Goal: Task Accomplishment & Management: Manage account settings

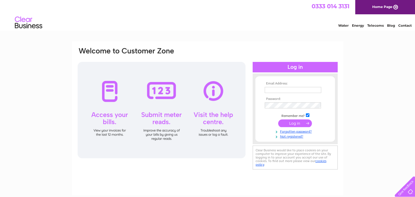
type input "[PERSON_NAME][EMAIL_ADDRESS][DOMAIN_NAME]"
click at [302, 122] on input "submit" at bounding box center [295, 123] width 34 height 8
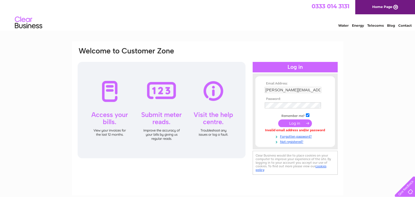
click at [292, 122] on input "submit" at bounding box center [295, 123] width 34 height 8
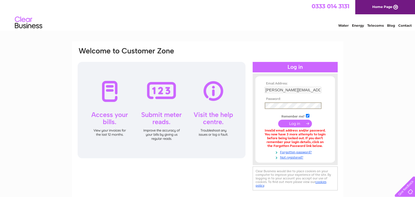
click at [387, 27] on div "Email Address: vicki@thecricketasylum.co.uk Password:" at bounding box center [391, 24] width 8 height 5
click at [278, 119] on input "submit" at bounding box center [295, 123] width 34 height 8
click at [290, 123] on input "submit" at bounding box center [295, 123] width 34 height 8
click at [294, 150] on link "Forgotten password?" at bounding box center [296, 151] width 62 height 5
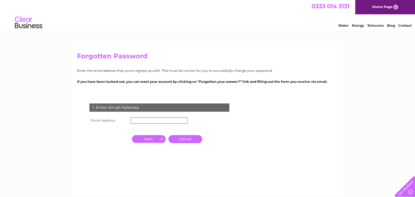
click at [141, 119] on input "text" at bounding box center [159, 120] width 57 height 7
type input "vicki@thecricketasylum.co.uk"
click at [153, 135] on input "button" at bounding box center [149, 138] width 34 height 8
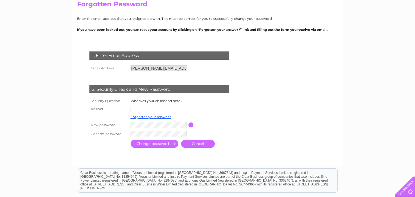
scroll to position [55, 0]
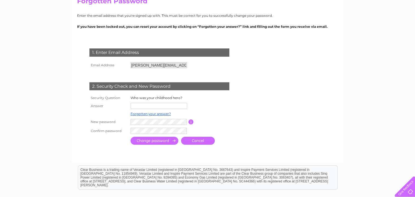
click at [149, 105] on input "text" at bounding box center [159, 106] width 57 height 6
type input "Mr T"
drag, startPoint x: 125, startPoint y: 148, endPoint x: 128, endPoint y: 145, distance: 4.3
click at [126, 147] on div at bounding box center [160, 151] width 167 height 11
click at [144, 142] on input "submit" at bounding box center [155, 140] width 48 height 8
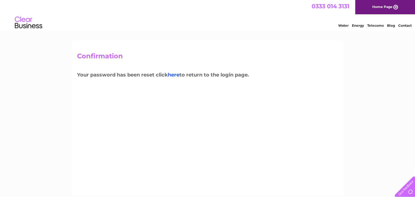
click at [368, 27] on link "here" at bounding box center [376, 24] width 16 height 5
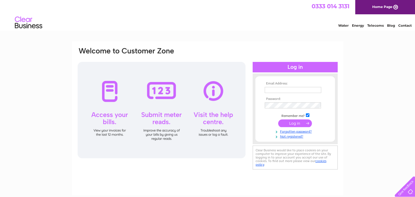
type input "[PERSON_NAME][EMAIL_ADDRESS][DOMAIN_NAME]"
click at [295, 121] on input "submit" at bounding box center [295, 123] width 34 height 8
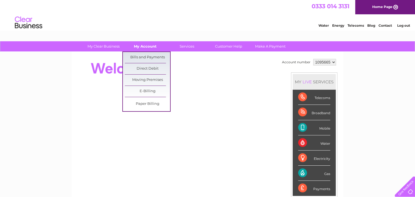
click at [144, 47] on link "My Account" at bounding box center [145, 46] width 45 height 10
click at [144, 55] on link "Bills and Payments" at bounding box center [147, 57] width 45 height 11
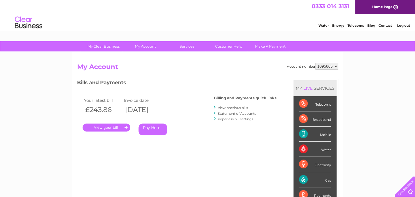
click at [117, 124] on link "." at bounding box center [107, 127] width 48 height 8
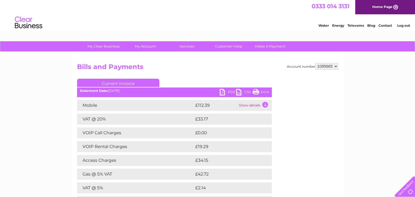
scroll to position [27, 0]
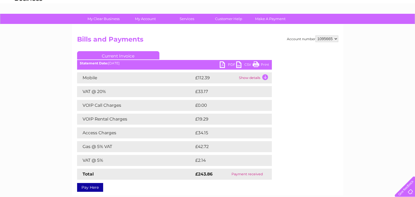
click at [228, 66] on link "PDF" at bounding box center [228, 65] width 16 height 8
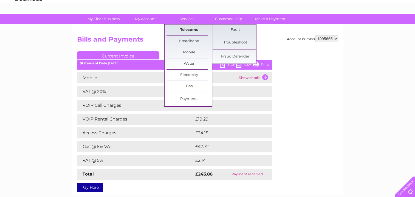
click at [191, 31] on link "Telecoms" at bounding box center [189, 29] width 45 height 11
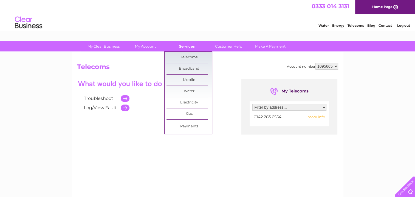
click at [186, 47] on link "Services" at bounding box center [186, 46] width 45 height 10
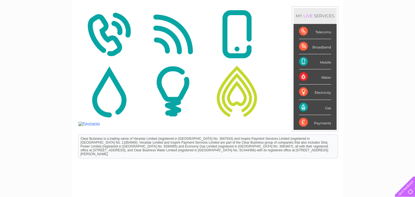
scroll to position [82, 0]
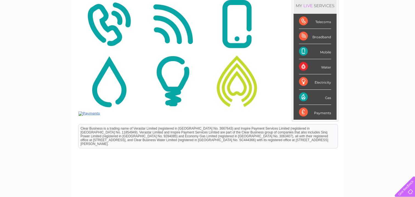
click at [328, 49] on div "Mobile" at bounding box center [315, 51] width 32 height 15
drag, startPoint x: 328, startPoint y: 49, endPoint x: 310, endPoint y: 52, distance: 18.6
click at [310, 52] on div "Mobile" at bounding box center [315, 51] width 32 height 15
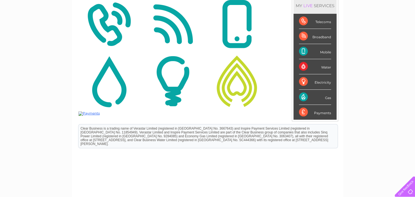
drag, startPoint x: 310, startPoint y: 52, endPoint x: 305, endPoint y: 52, distance: 5.0
click at [305, 52] on div "Mobile" at bounding box center [315, 51] width 32 height 15
click at [314, 55] on div "Mobile" at bounding box center [315, 51] width 32 height 15
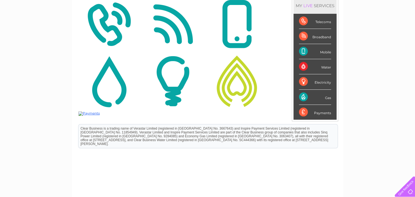
drag, startPoint x: 314, startPoint y: 55, endPoint x: 331, endPoint y: 52, distance: 16.5
click at [331, 52] on div "Mobile" at bounding box center [315, 51] width 32 height 15
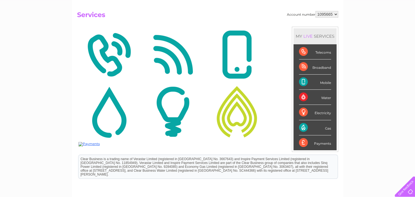
scroll to position [0, 0]
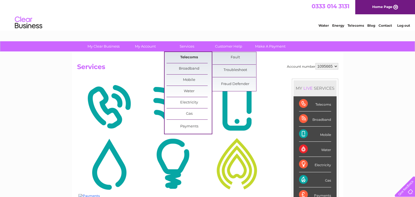
click at [191, 59] on link "Telecoms" at bounding box center [189, 57] width 45 height 11
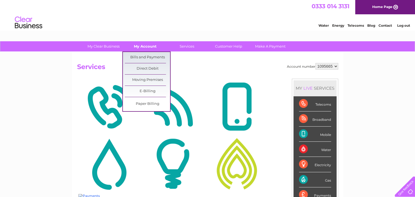
click at [145, 49] on link "My Account" at bounding box center [145, 46] width 45 height 10
click at [141, 56] on link "Bills and Payments" at bounding box center [147, 57] width 45 height 11
drag, startPoint x: 141, startPoint y: 56, endPoint x: 139, endPoint y: 50, distance: 6.5
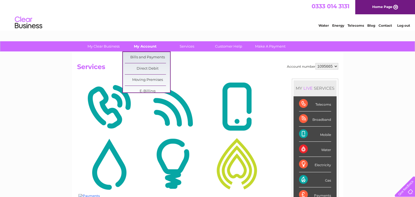
click at [139, 50] on link "My Account" at bounding box center [145, 46] width 45 height 10
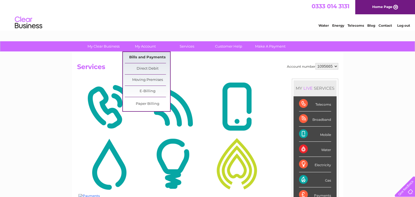
click at [142, 56] on link "Bills and Payments" at bounding box center [147, 57] width 45 height 11
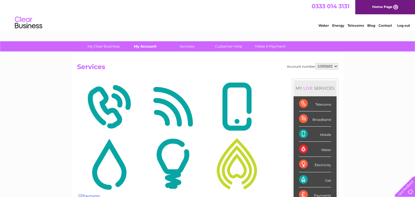
drag, startPoint x: 142, startPoint y: 56, endPoint x: 145, endPoint y: 45, distance: 11.7
click at [145, 45] on link "My Account" at bounding box center [145, 46] width 45 height 10
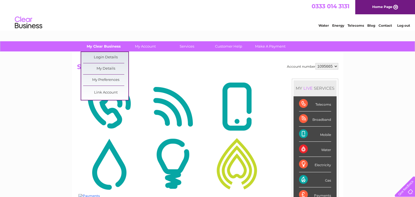
click at [110, 49] on link "My Clear Business" at bounding box center [103, 46] width 45 height 10
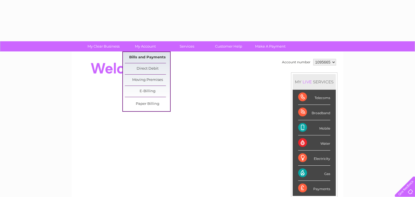
click at [151, 56] on link "Bills and Payments" at bounding box center [147, 57] width 45 height 11
click at [153, 56] on link "Bills and Payments" at bounding box center [147, 57] width 45 height 11
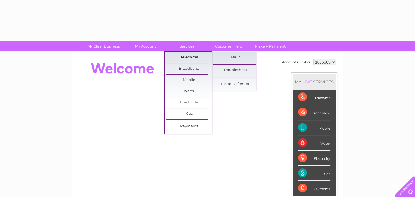
click at [189, 55] on link "Telecoms" at bounding box center [189, 57] width 45 height 11
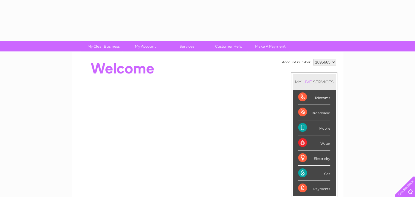
click at [317, 95] on div "Telecoms" at bounding box center [314, 96] width 32 height 15
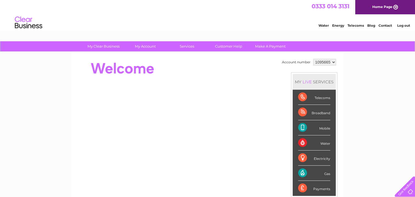
drag, startPoint x: 317, startPoint y: 95, endPoint x: 300, endPoint y: 96, distance: 17.3
click at [300, 96] on div "Telecoms" at bounding box center [314, 96] width 32 height 15
